Goal: Task Accomplishment & Management: Manage account settings

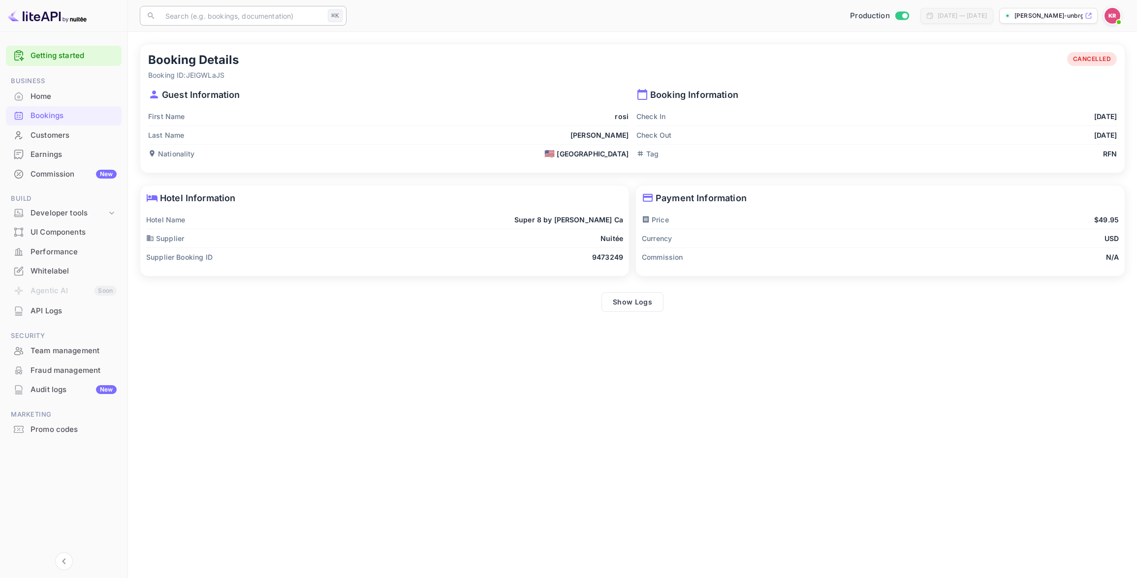
click at [238, 23] on input "text" at bounding box center [241, 16] width 164 height 20
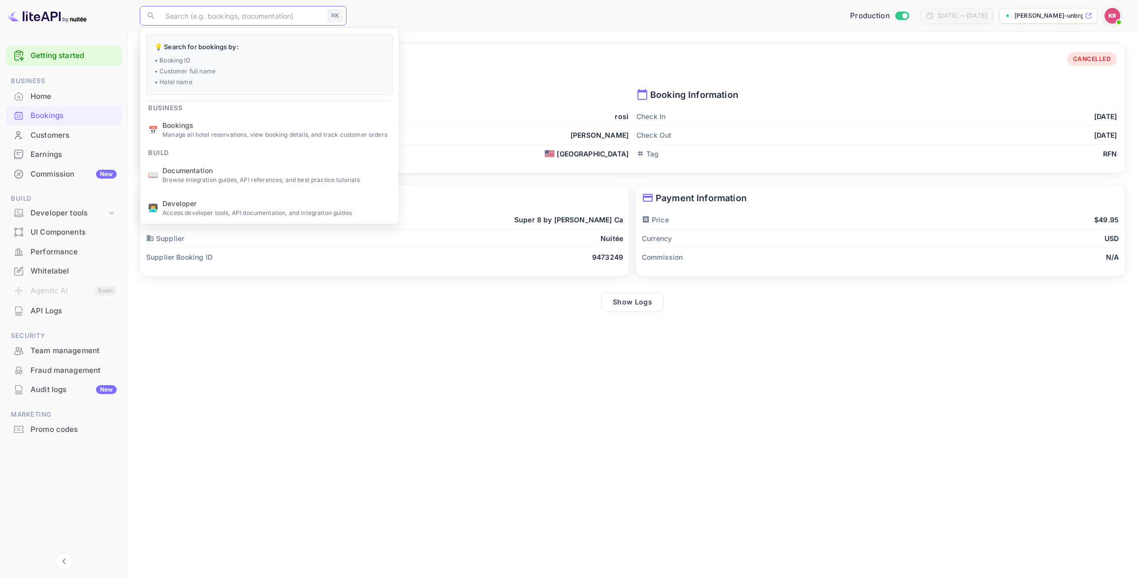
paste input "YL6rlWh3P"
type input "YL6rlWh3P"
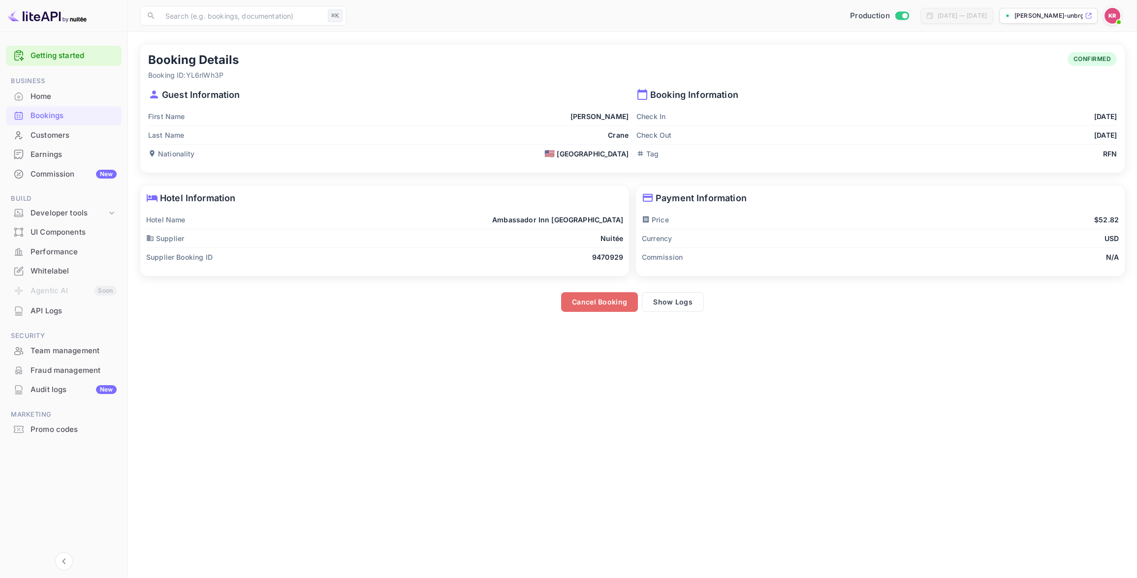
click at [608, 295] on button "Cancel Booking" at bounding box center [599, 302] width 77 height 20
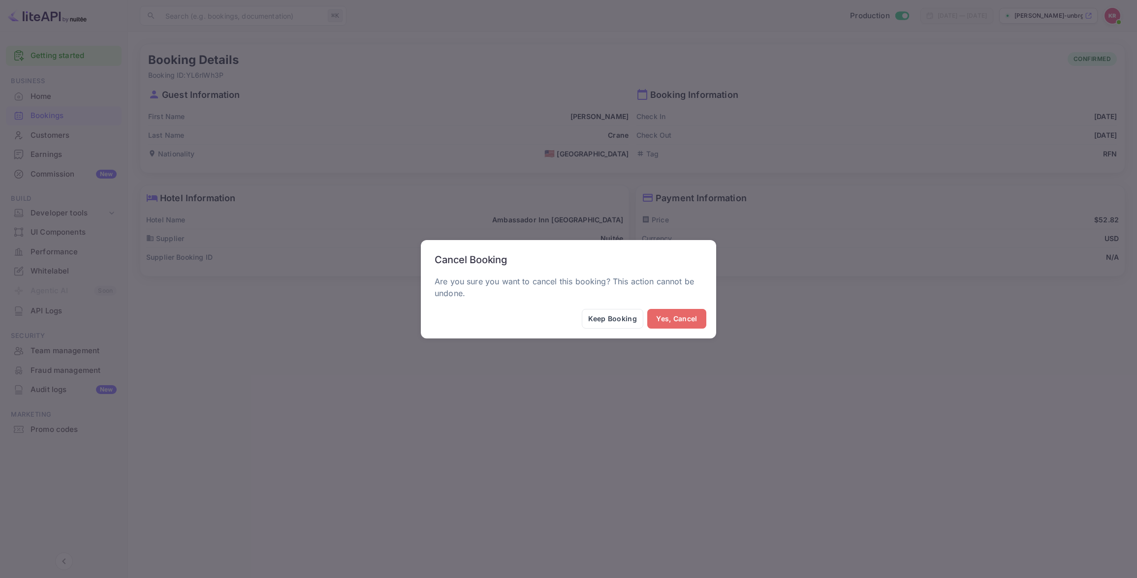
click at [666, 317] on button "Yes, Cancel" at bounding box center [676, 319] width 59 height 20
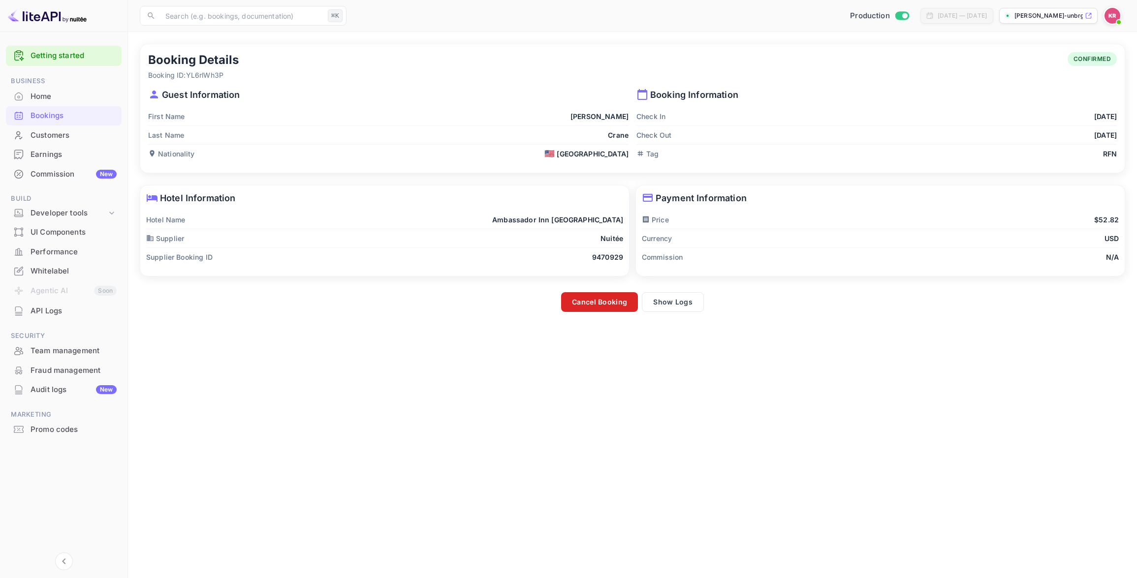
click at [592, 303] on button "Cancel Booking" at bounding box center [599, 302] width 77 height 20
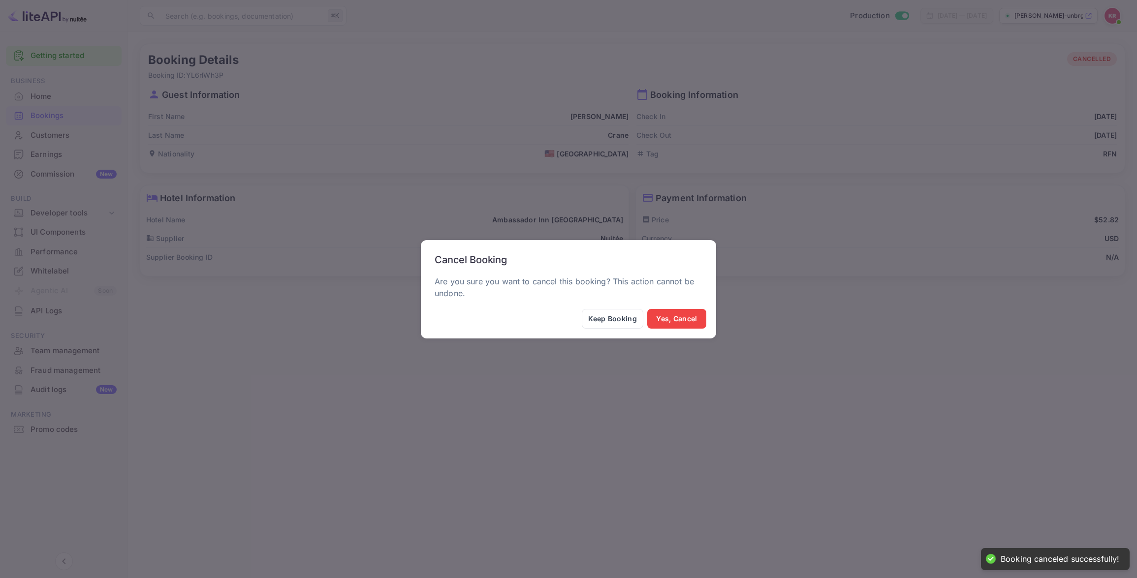
click at [517, 369] on div "Cancel Booking Are you sure you want to cancel this booking? This action cannot…" at bounding box center [568, 289] width 1137 height 578
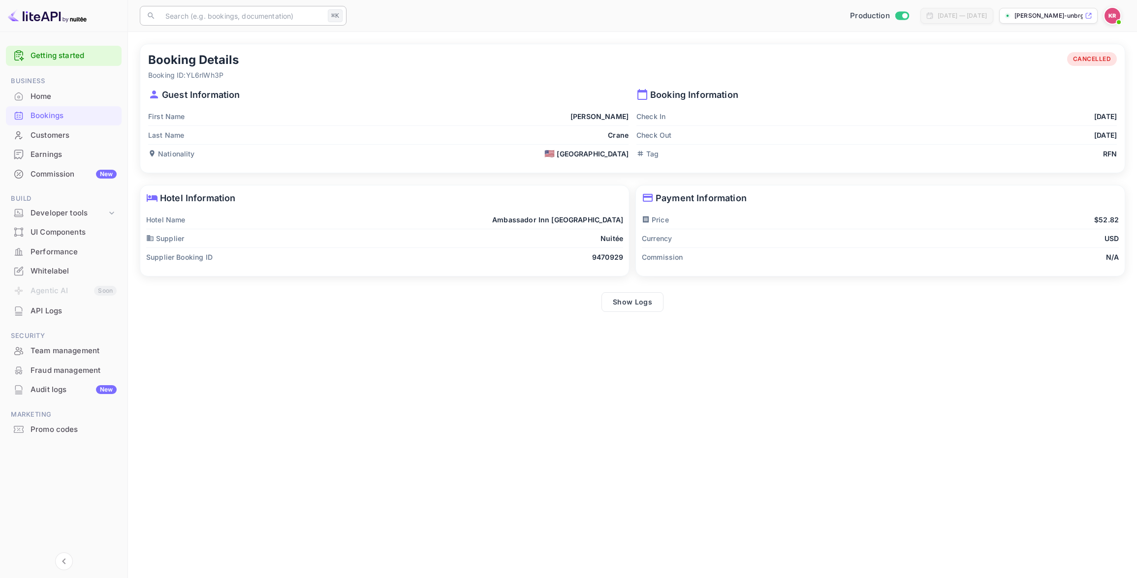
click at [214, 21] on input "text" at bounding box center [241, 16] width 164 height 20
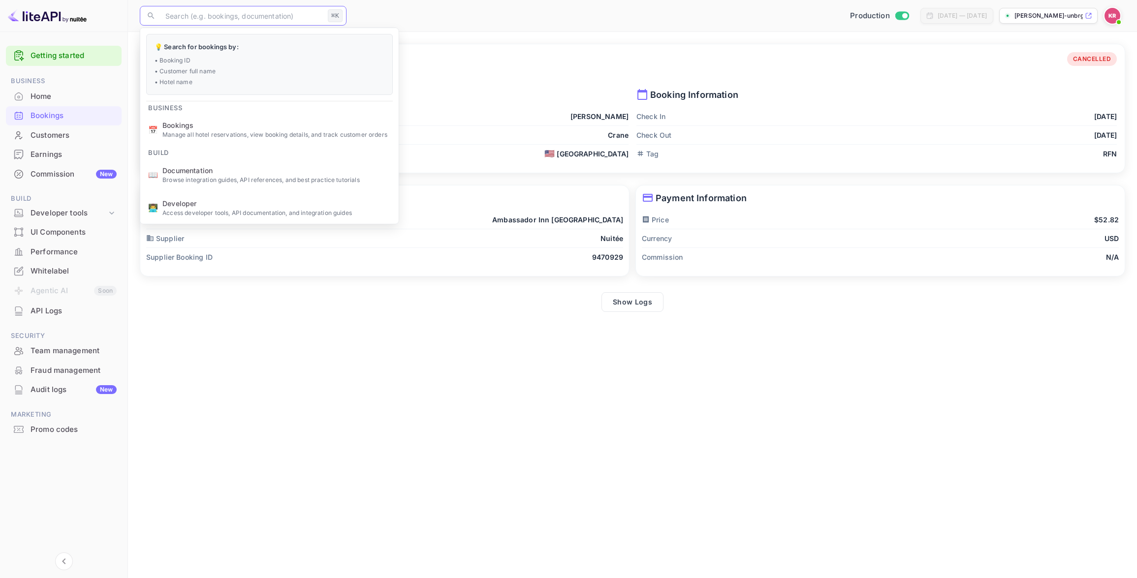
paste input "YL6rlWh3P"
type input "YL6rlWh3P"
drag, startPoint x: 209, startPoint y: 4, endPoint x: 202, endPoint y: 13, distance: 11.5
click at [209, 4] on div "​ ⌘K ​ Production [DATE] — [DATE] [PERSON_NAME]-unbrg.[PERSON_NAME]..." at bounding box center [632, 15] width 1009 height 31
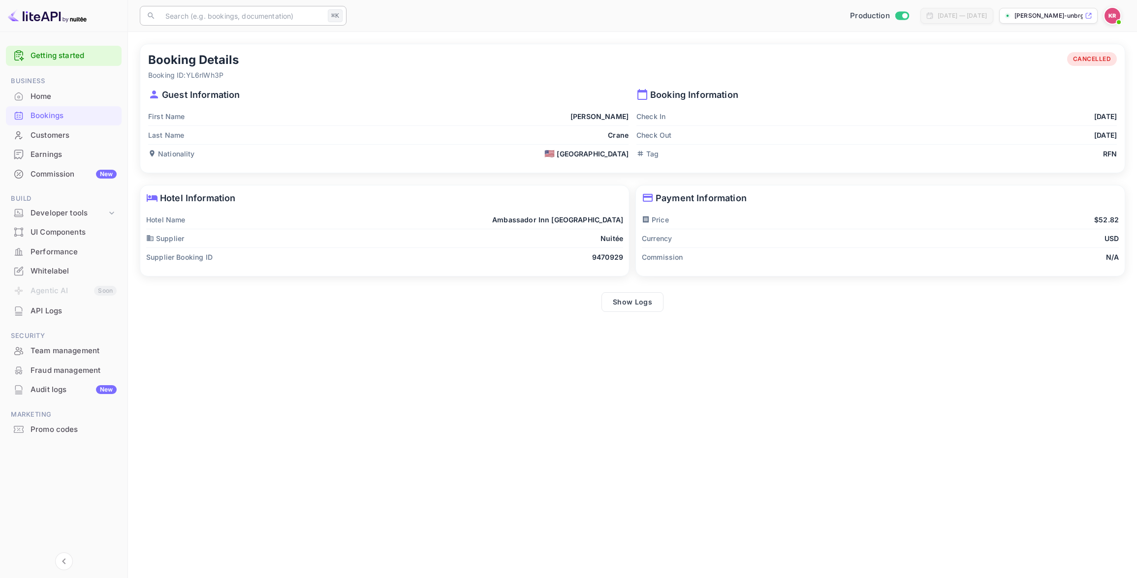
click at [191, 15] on input "text" at bounding box center [241, 16] width 164 height 20
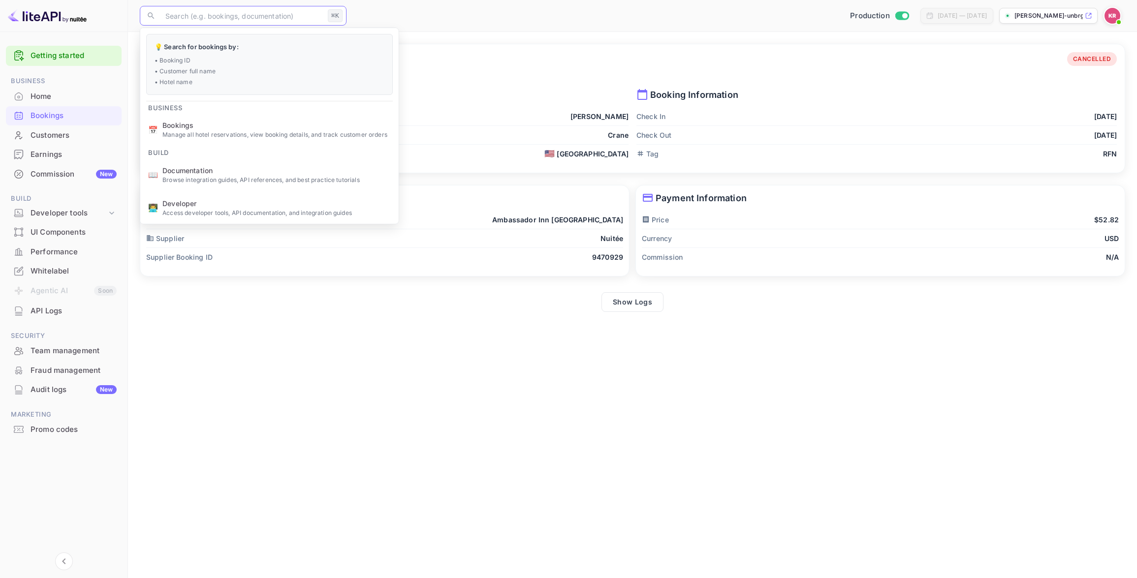
paste input "nMkiOLBCC"
type input "nMkiOLBCC"
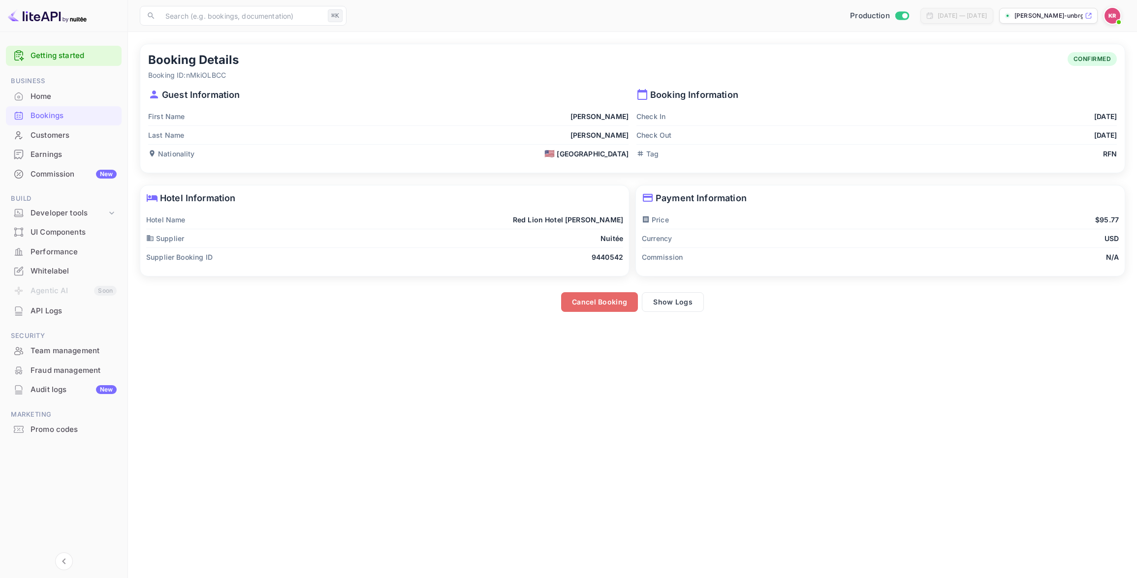
click at [580, 305] on button "Cancel Booking" at bounding box center [599, 302] width 77 height 20
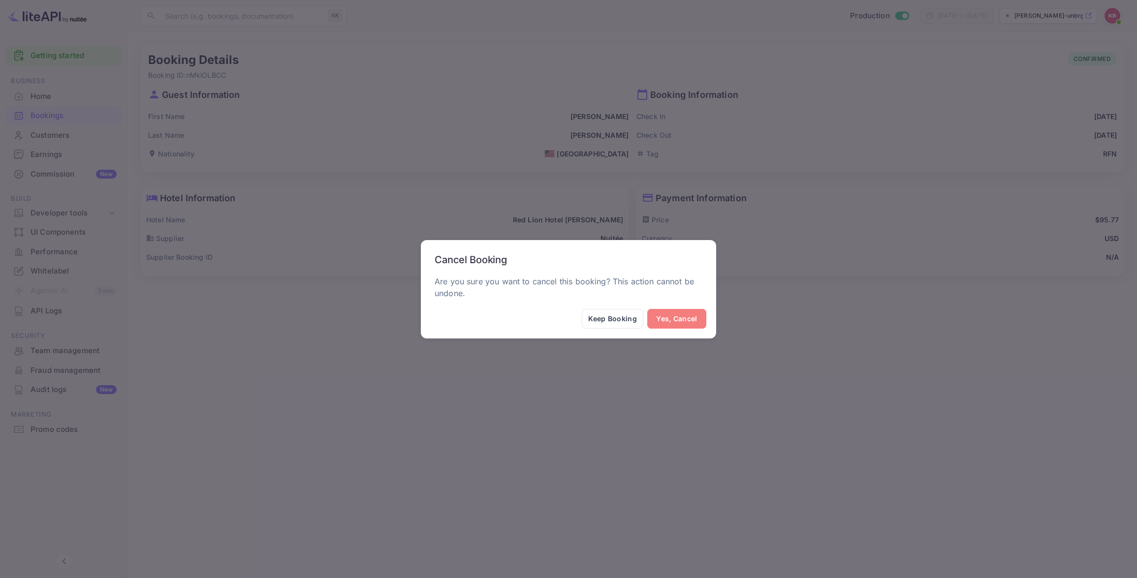
click at [673, 320] on button "Yes, Cancel" at bounding box center [676, 319] width 59 height 20
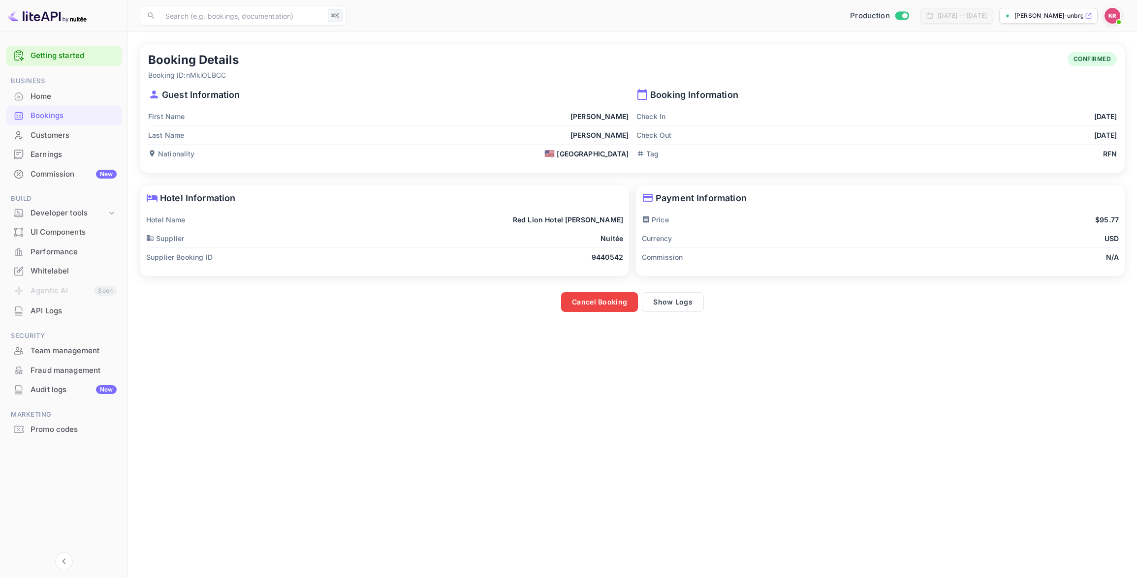
click at [557, 309] on div "Cancel Booking Show Logs" at bounding box center [632, 302] width 985 height 20
click at [63, 239] on div "UI Components" at bounding box center [64, 232] width 116 height 19
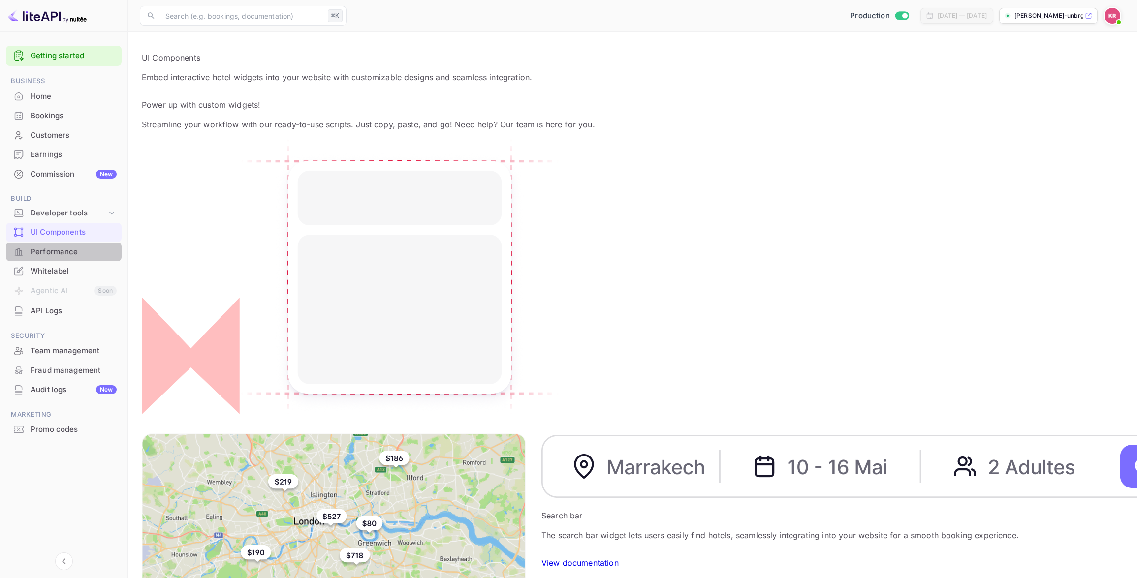
click at [60, 258] on div "Performance" at bounding box center [64, 252] width 116 height 19
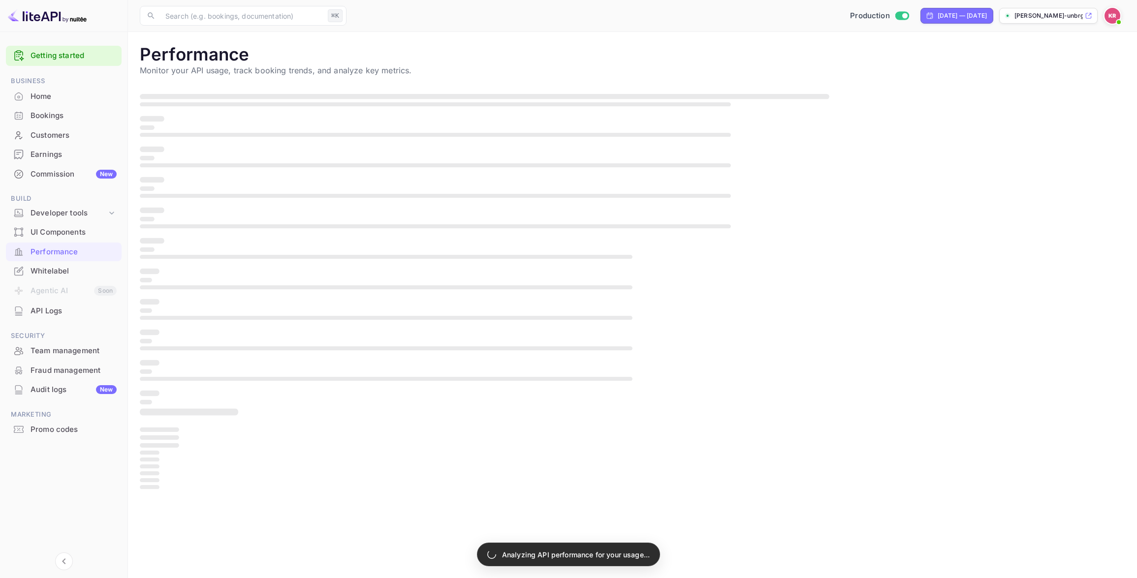
click at [57, 116] on div "Bookings" at bounding box center [74, 115] width 86 height 11
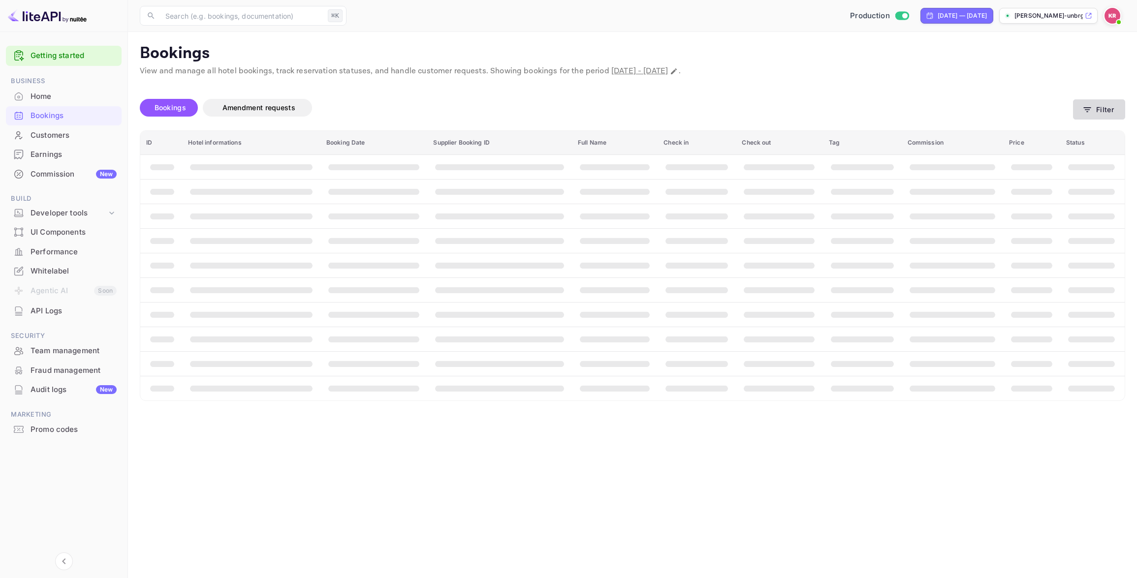
click at [1098, 108] on button "Filter" at bounding box center [1099, 109] width 52 height 20
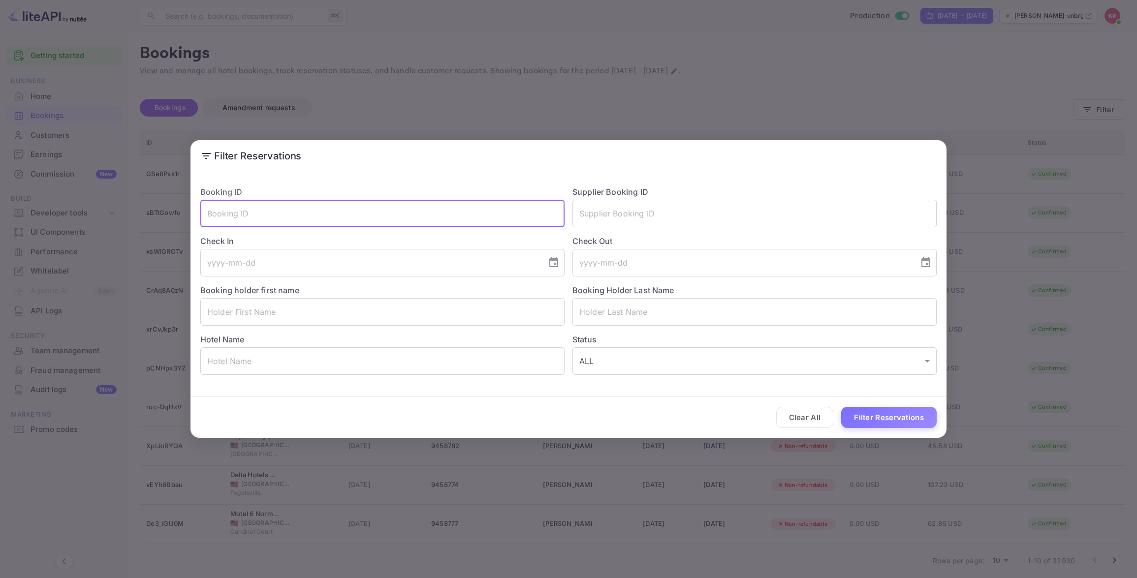
click at [220, 218] on input "text" at bounding box center [382, 214] width 364 height 28
paste input "nMkiOLBCC"
click at [208, 215] on input "nMkiOLBCC" at bounding box center [382, 214] width 364 height 28
type input "nMkiOLBCC"
click at [877, 421] on button "Filter Reservations" at bounding box center [888, 417] width 95 height 21
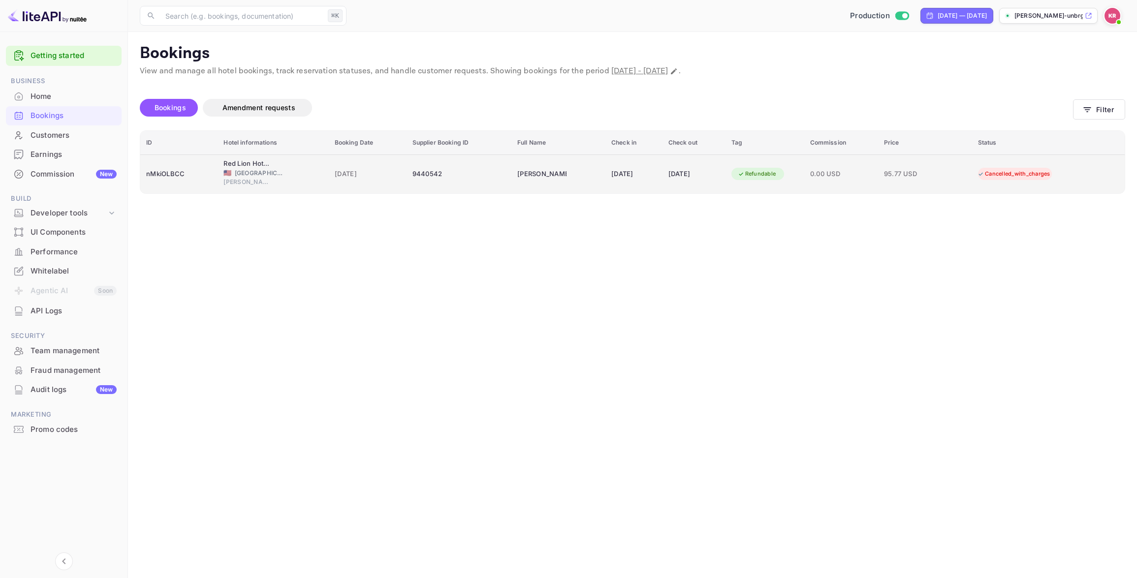
click at [259, 174] on span "[GEOGRAPHIC_DATA]" at bounding box center [259, 173] width 49 height 9
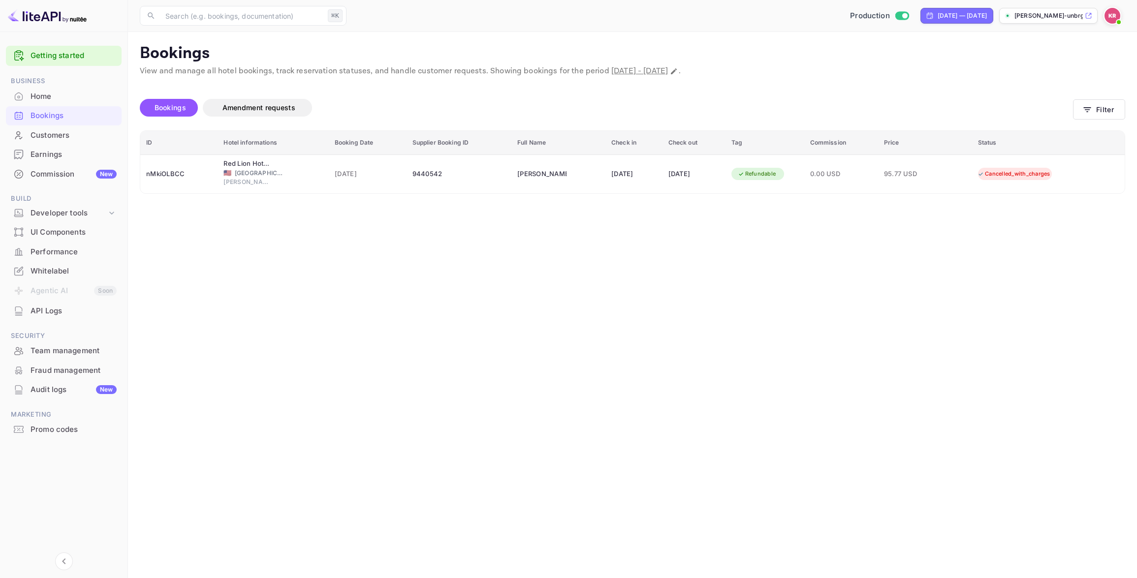
scroll to position [238, 0]
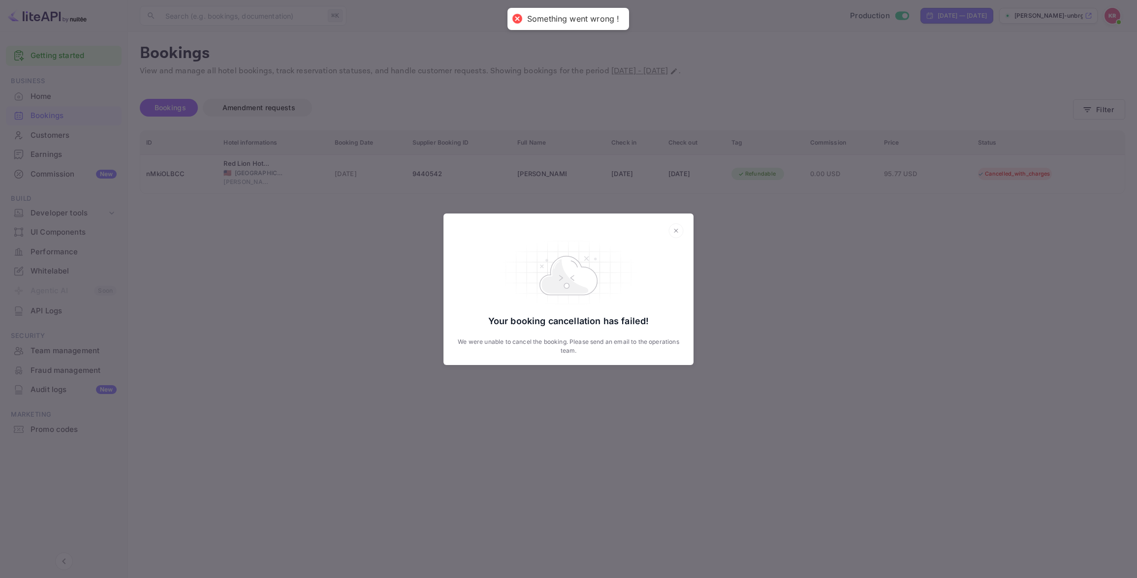
click at [677, 229] on icon at bounding box center [675, 230] width 15 height 15
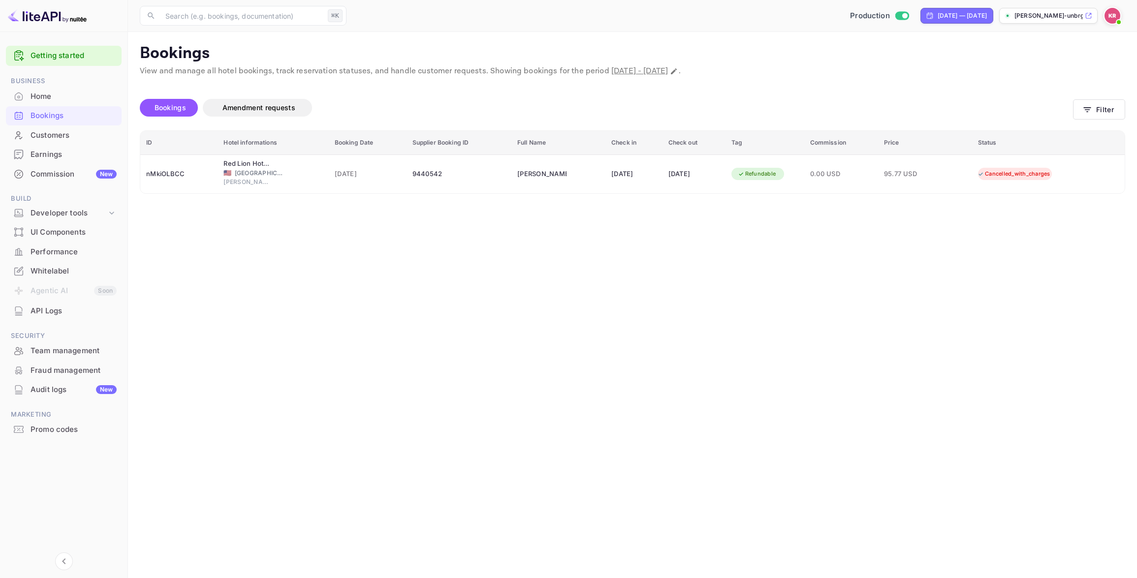
click at [182, 21] on input "text" at bounding box center [241, 16] width 164 height 20
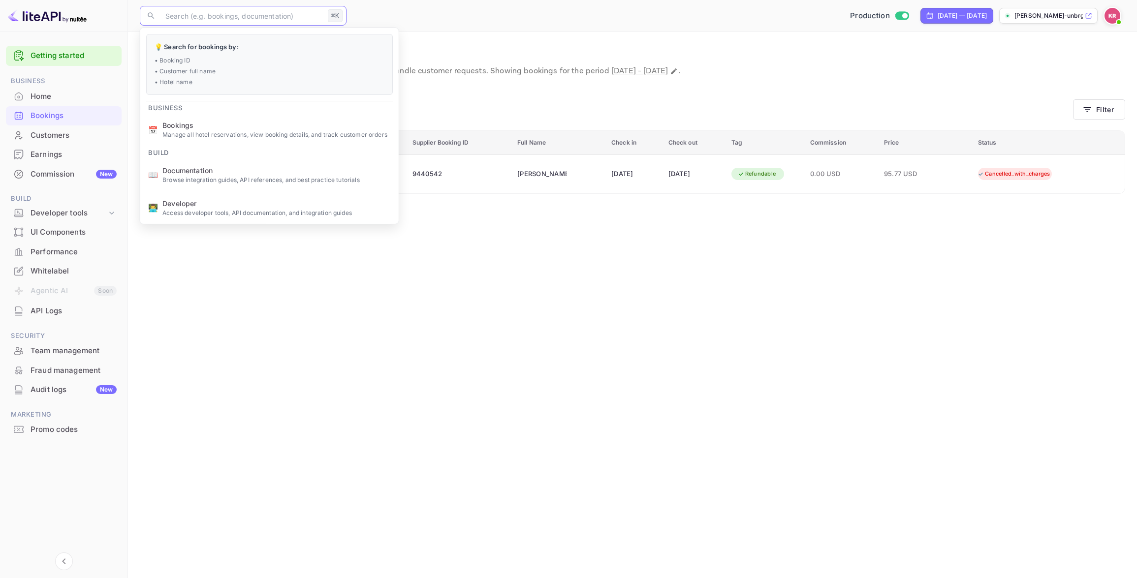
paste input "cr9kH0gZD"
type input "cr9kH0gZD"
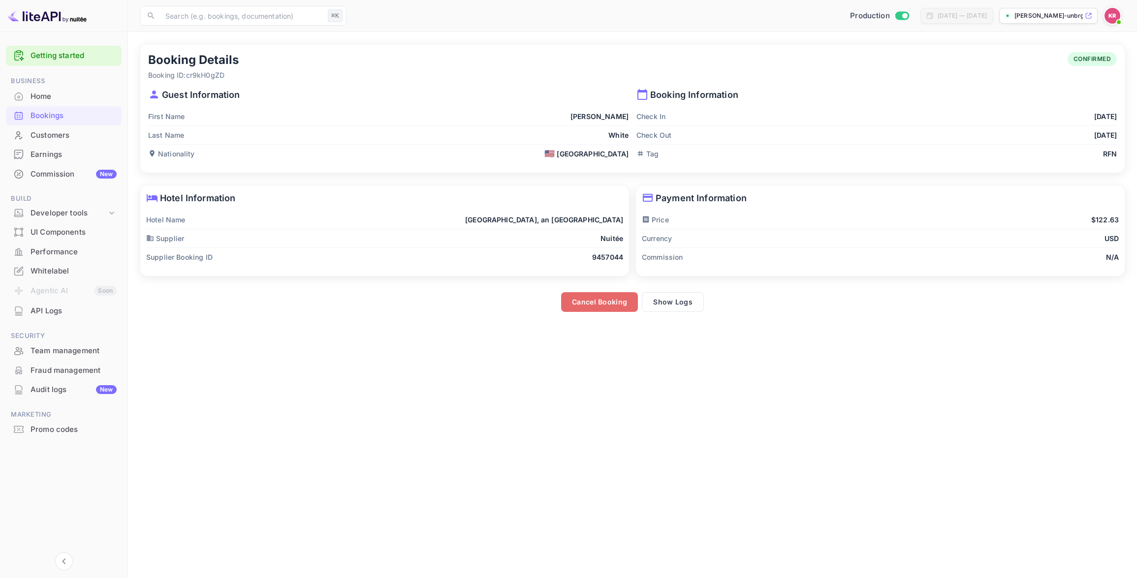
click at [600, 302] on button "Cancel Booking" at bounding box center [599, 302] width 77 height 20
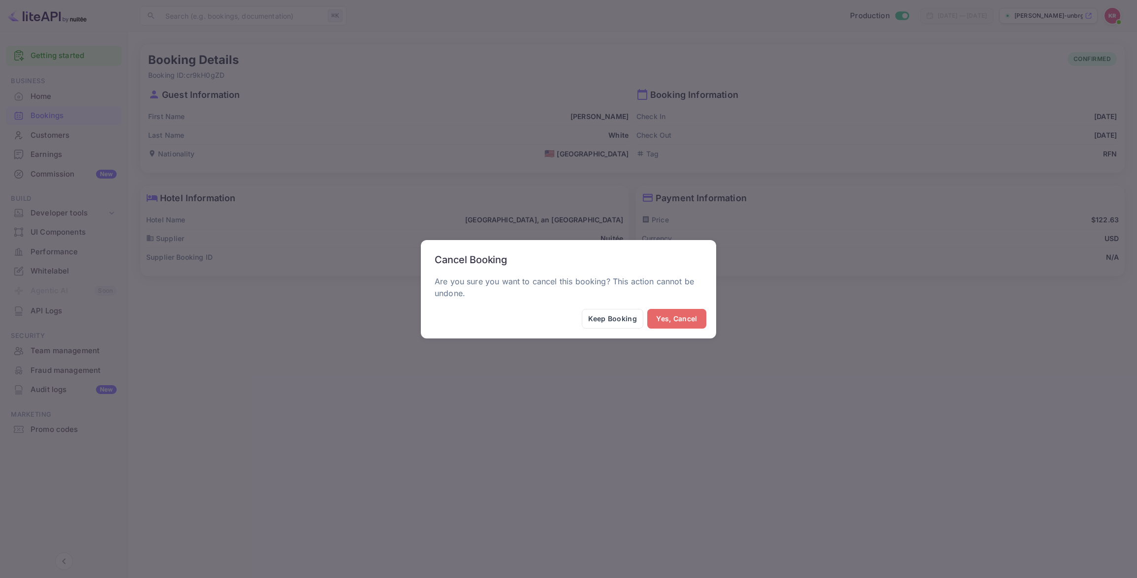
click at [675, 320] on button "Yes, Cancel" at bounding box center [676, 319] width 59 height 20
